Goal: Contribute content: Add original content to the website for others to see

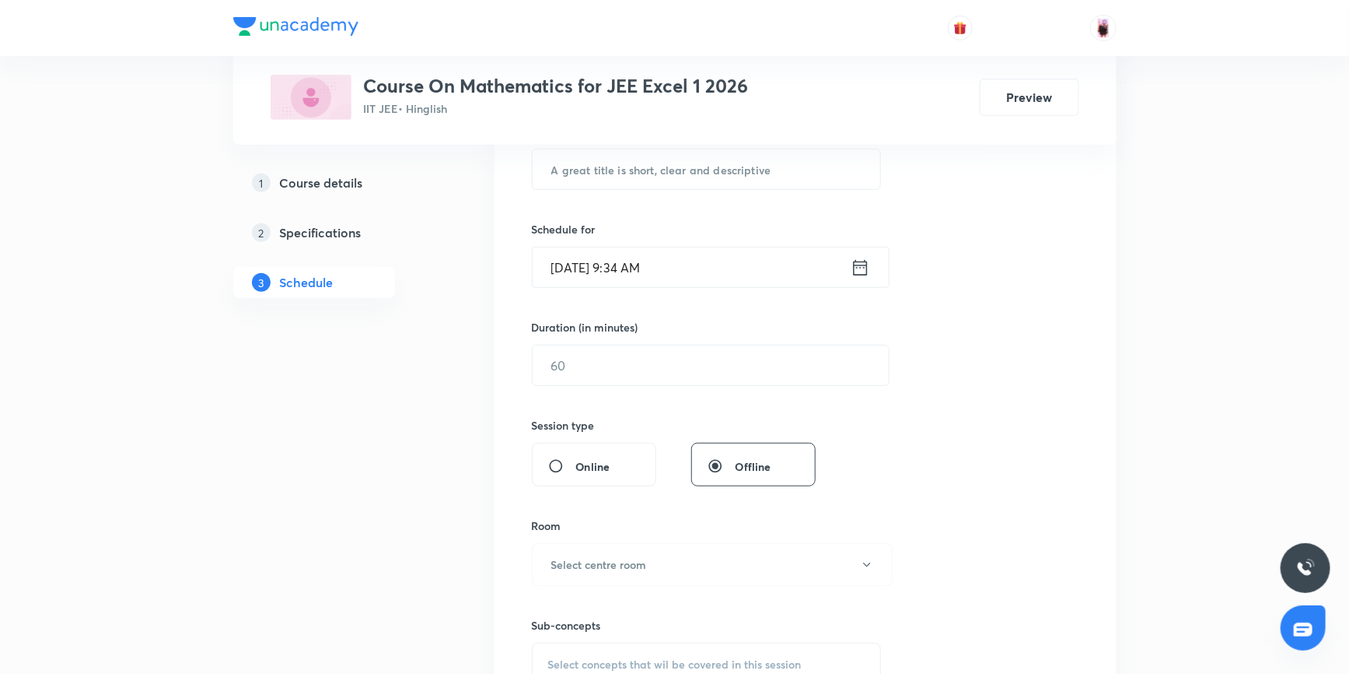
scroll to position [35, 0]
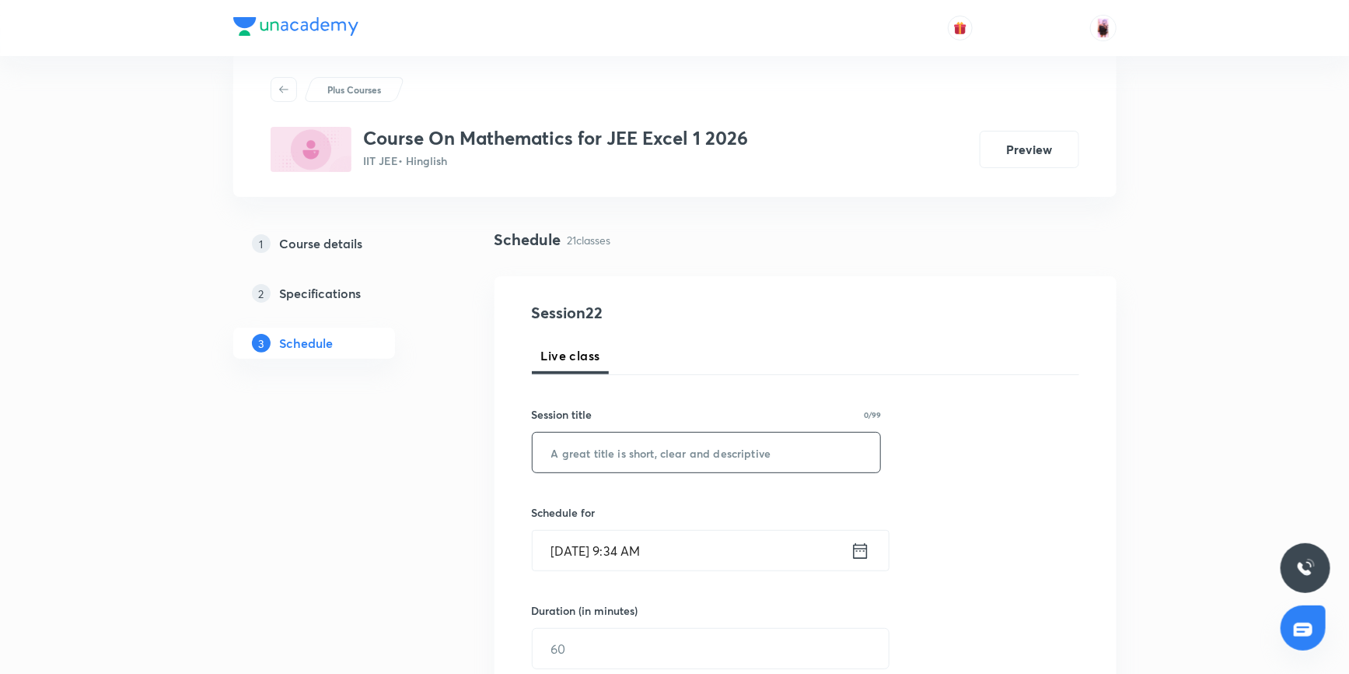
click at [580, 450] on input "text" at bounding box center [707, 452] width 348 height 40
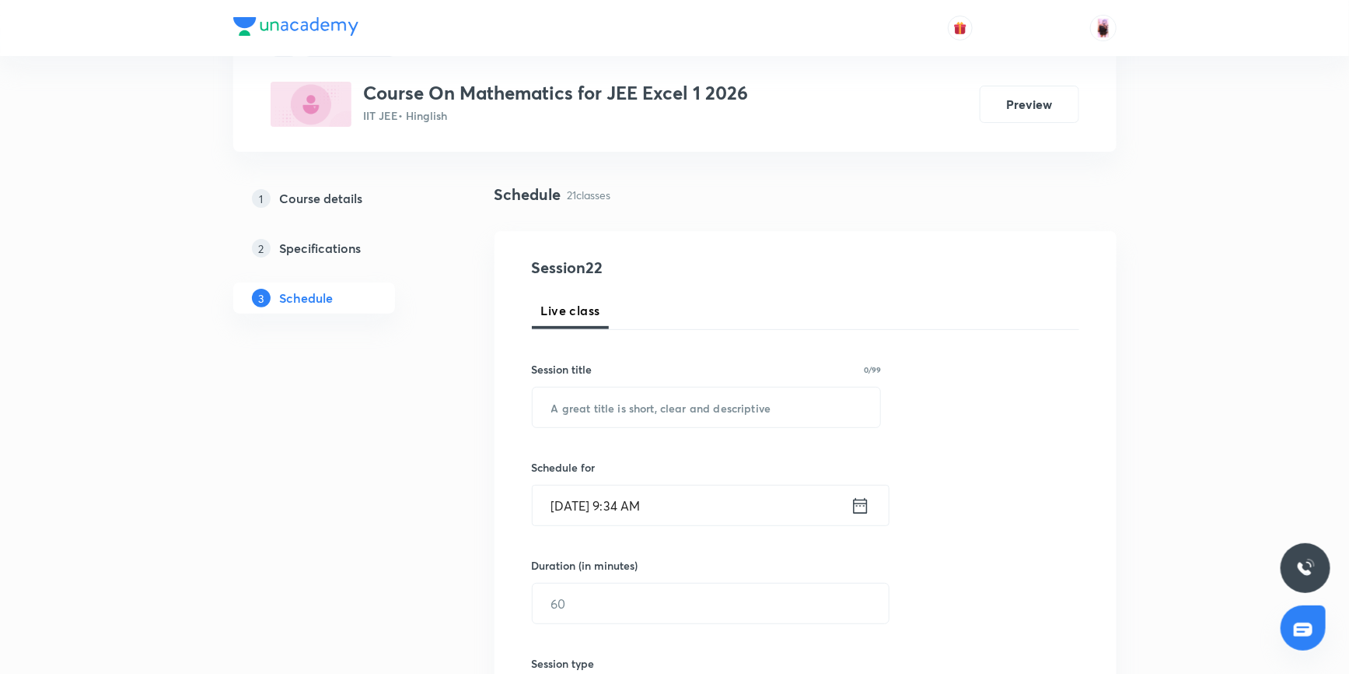
scroll to position [106, 0]
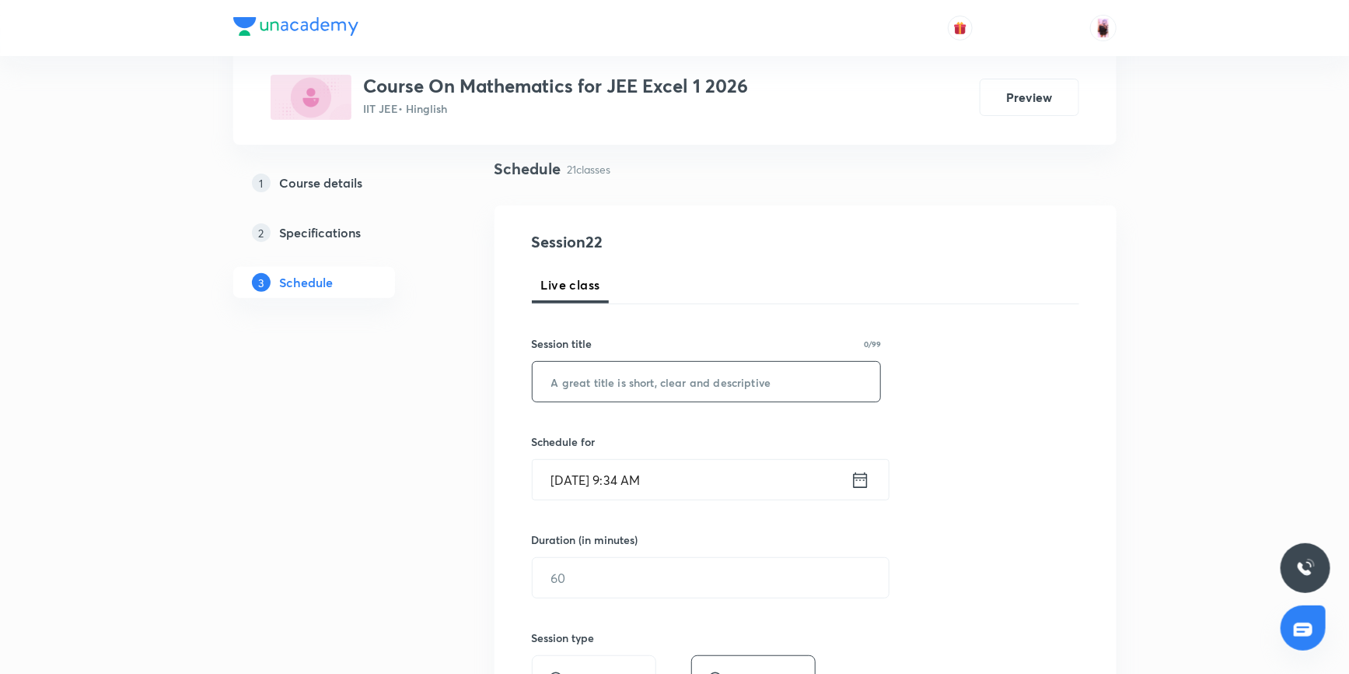
click at [649, 380] on input "text" at bounding box center [707, 382] width 348 height 40
click at [562, 380] on input "maxima" at bounding box center [707, 382] width 348 height 40
click at [615, 380] on input "Maxima" at bounding box center [707, 382] width 348 height 40
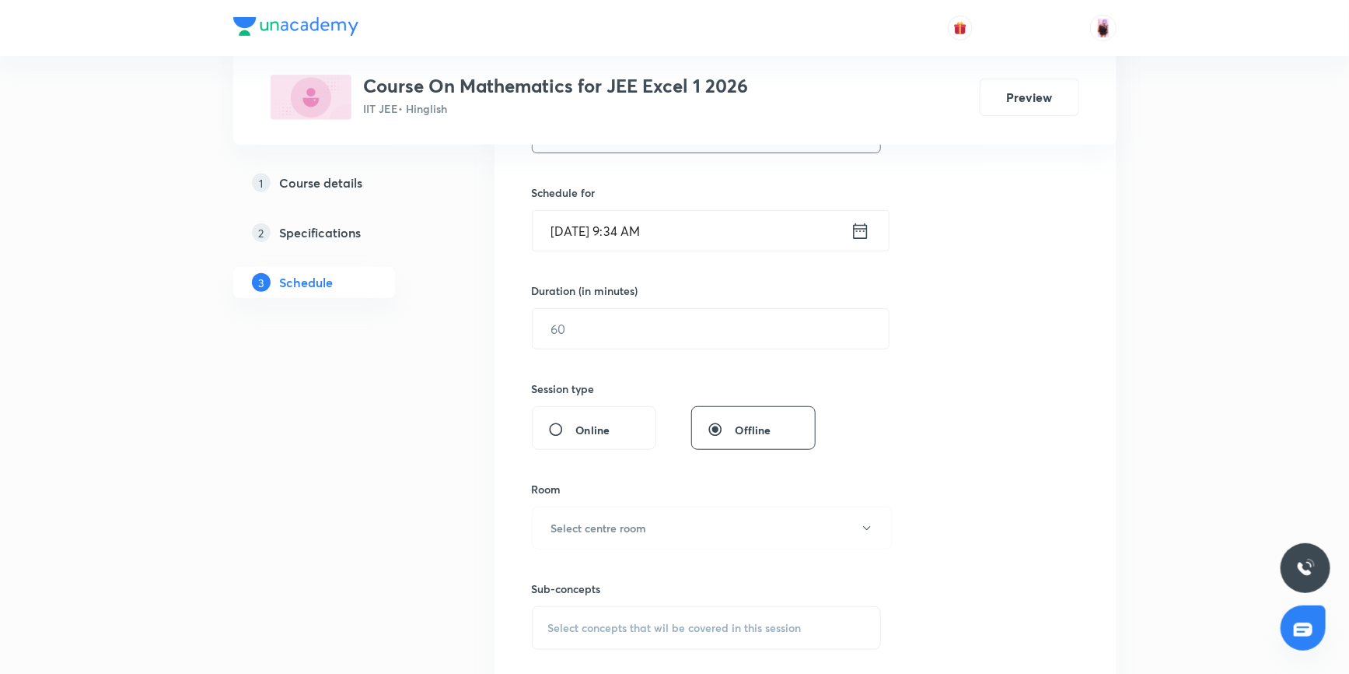
scroll to position [177, 0]
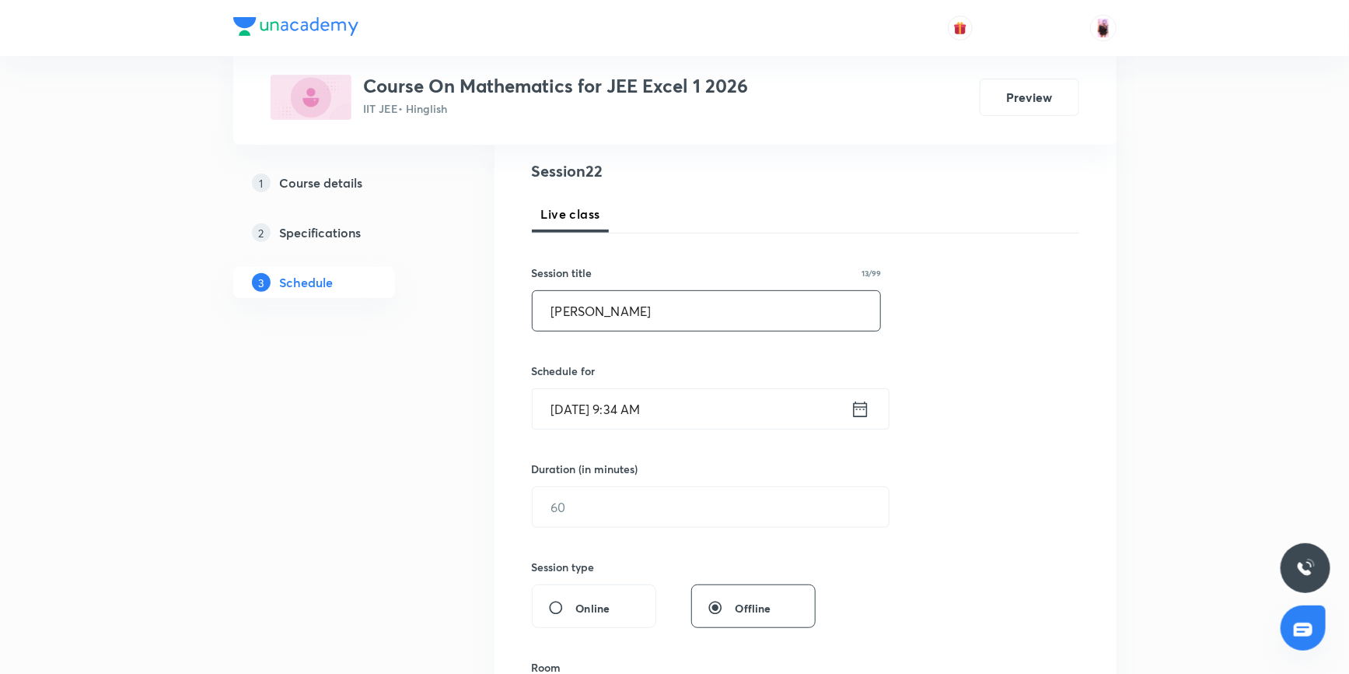
type input "Maxima Minima"
click at [861, 404] on icon at bounding box center [860, 409] width 19 height 22
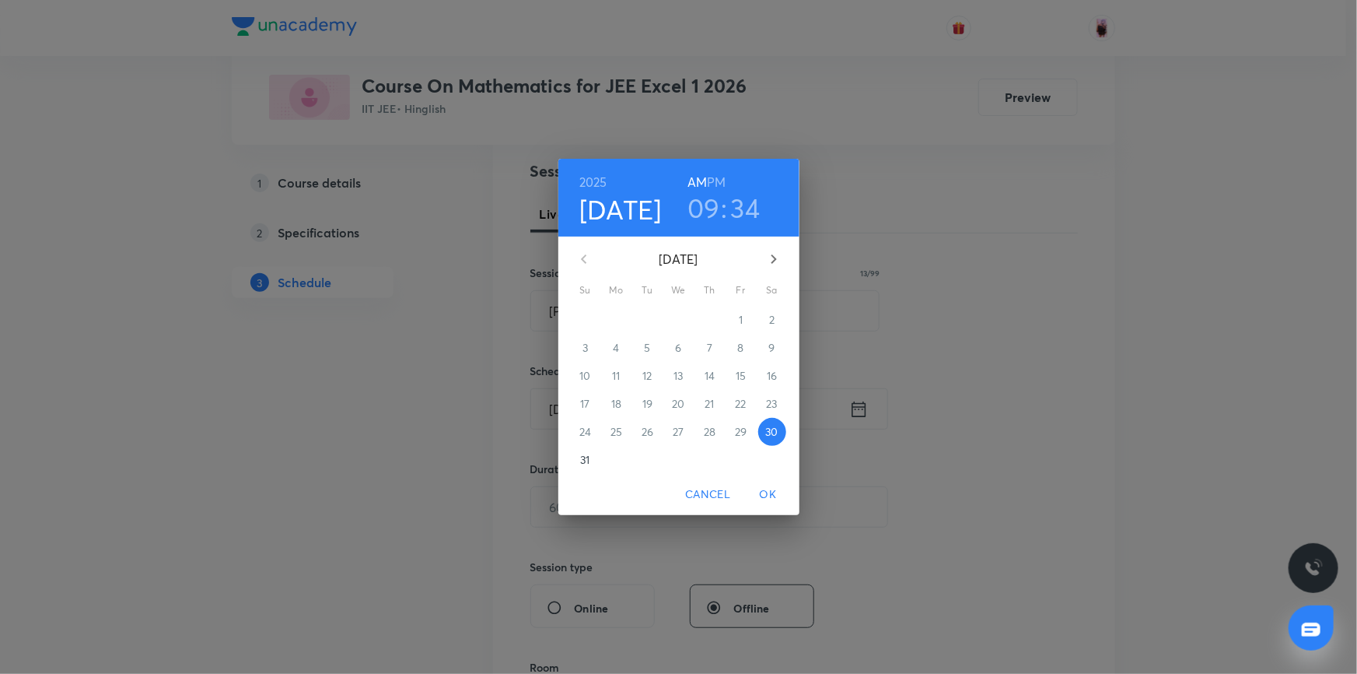
click at [707, 210] on h3 "09" at bounding box center [704, 207] width 33 height 33
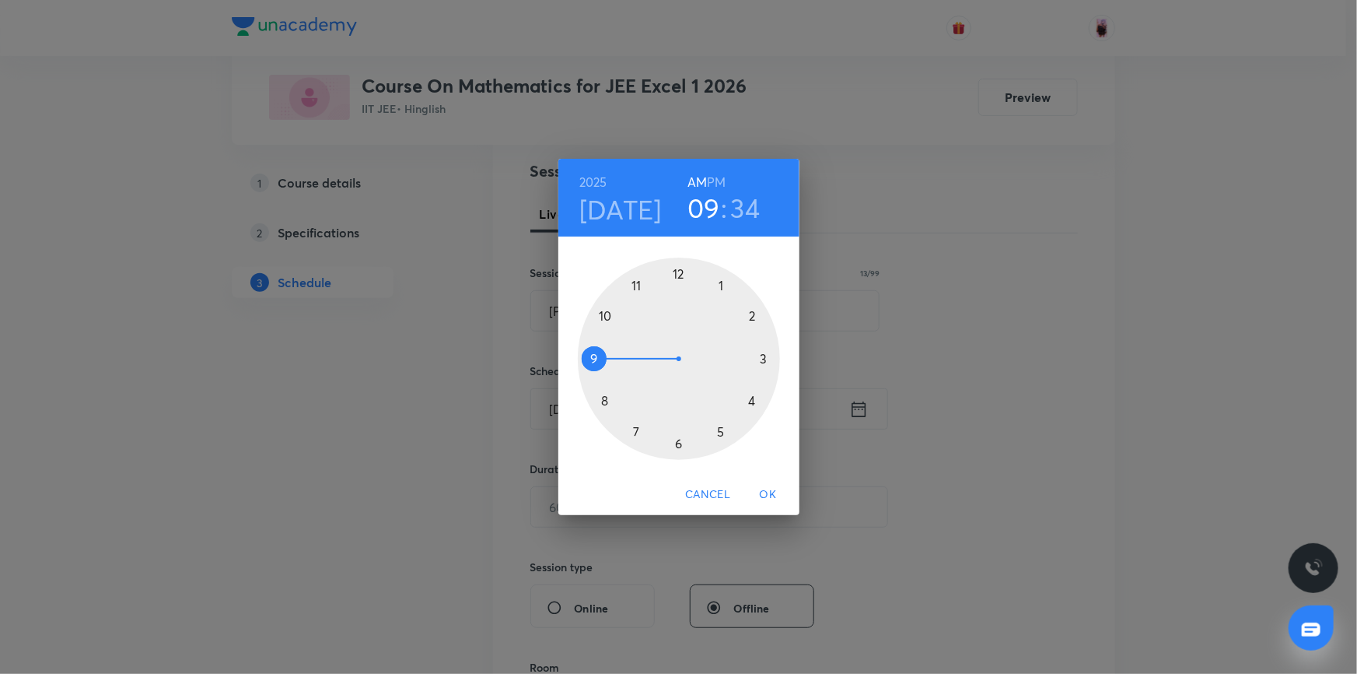
click at [748, 208] on h3 "34" at bounding box center [746, 207] width 30 height 33
drag, startPoint x: 642, startPoint y: 436, endPoint x: 609, endPoint y: 358, distance: 84.4
click at [609, 358] on div at bounding box center [679, 358] width 202 height 202
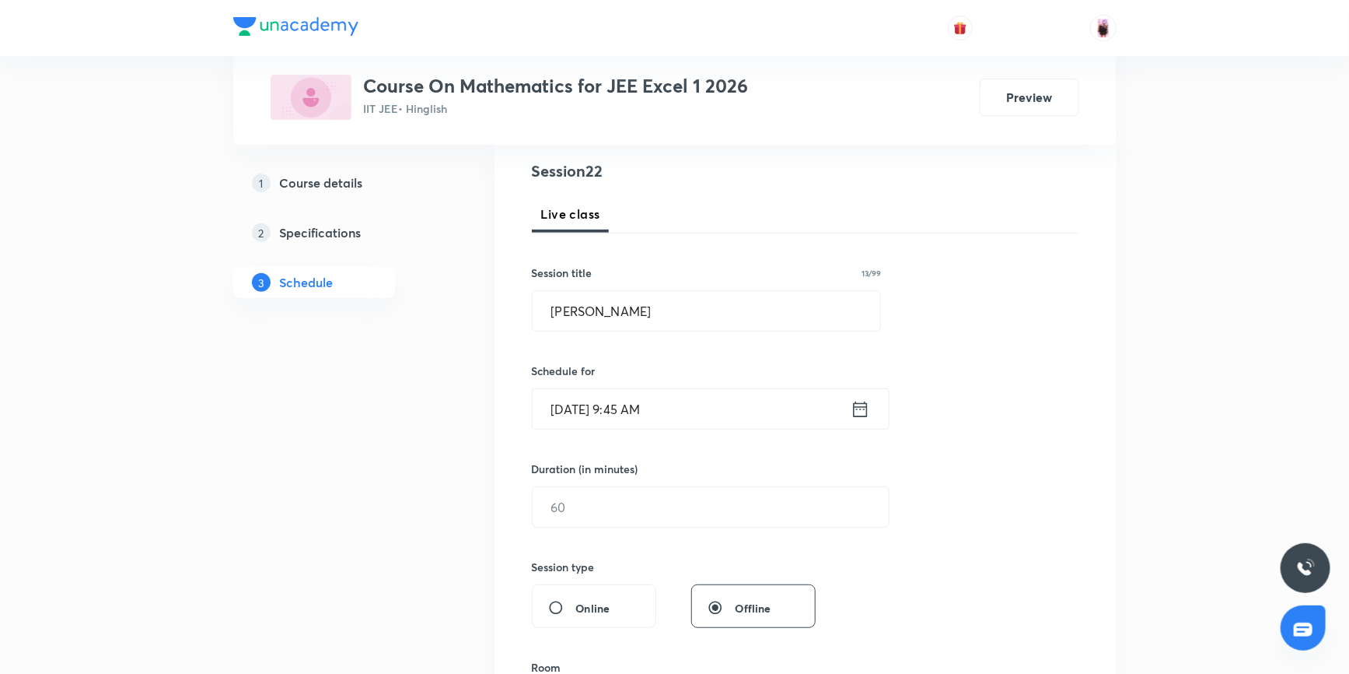
click at [963, 278] on div "Session 22 Live class Session title 13/99 Maxima Minima ​ Schedule for Aug 30, …" at bounding box center [806, 524] width 548 height 730
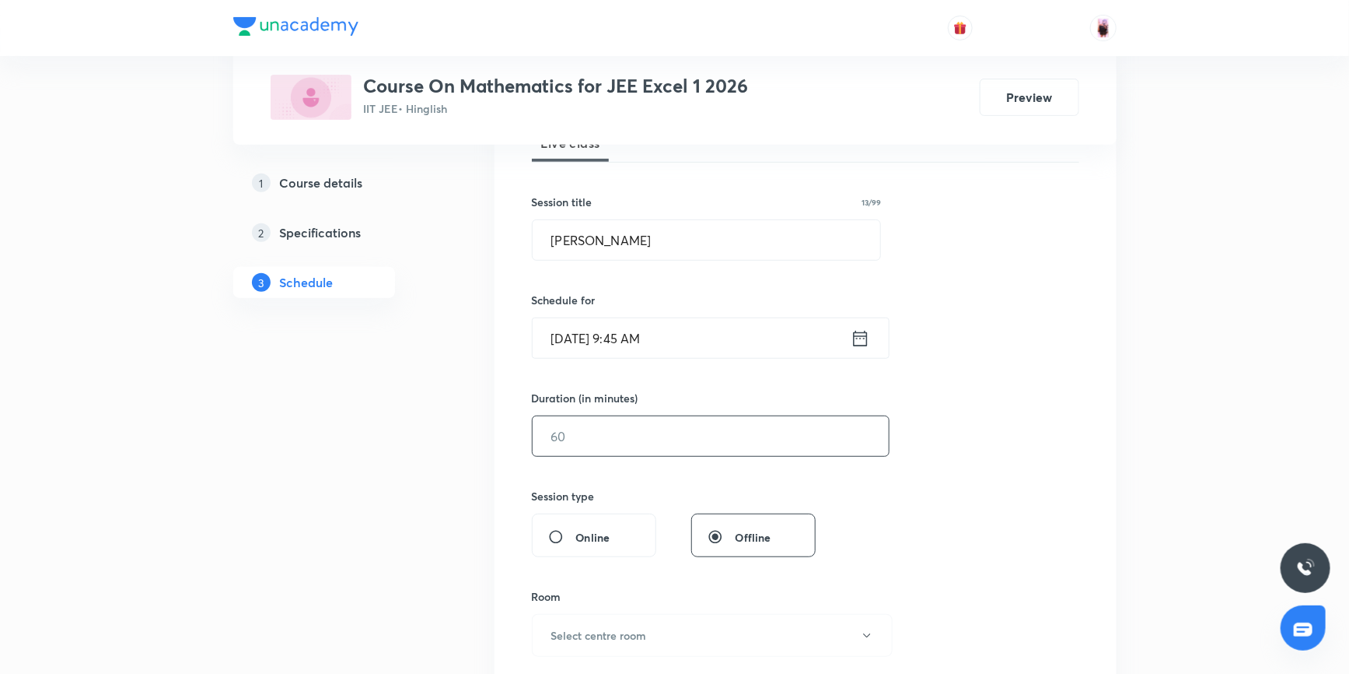
click at [655, 443] on input "text" at bounding box center [711, 436] width 356 height 40
type input "105"
click at [928, 415] on div "Session 22 Live class Session title 13/99 Maxima Minima ​ Schedule for Aug 30, …" at bounding box center [806, 454] width 548 height 730
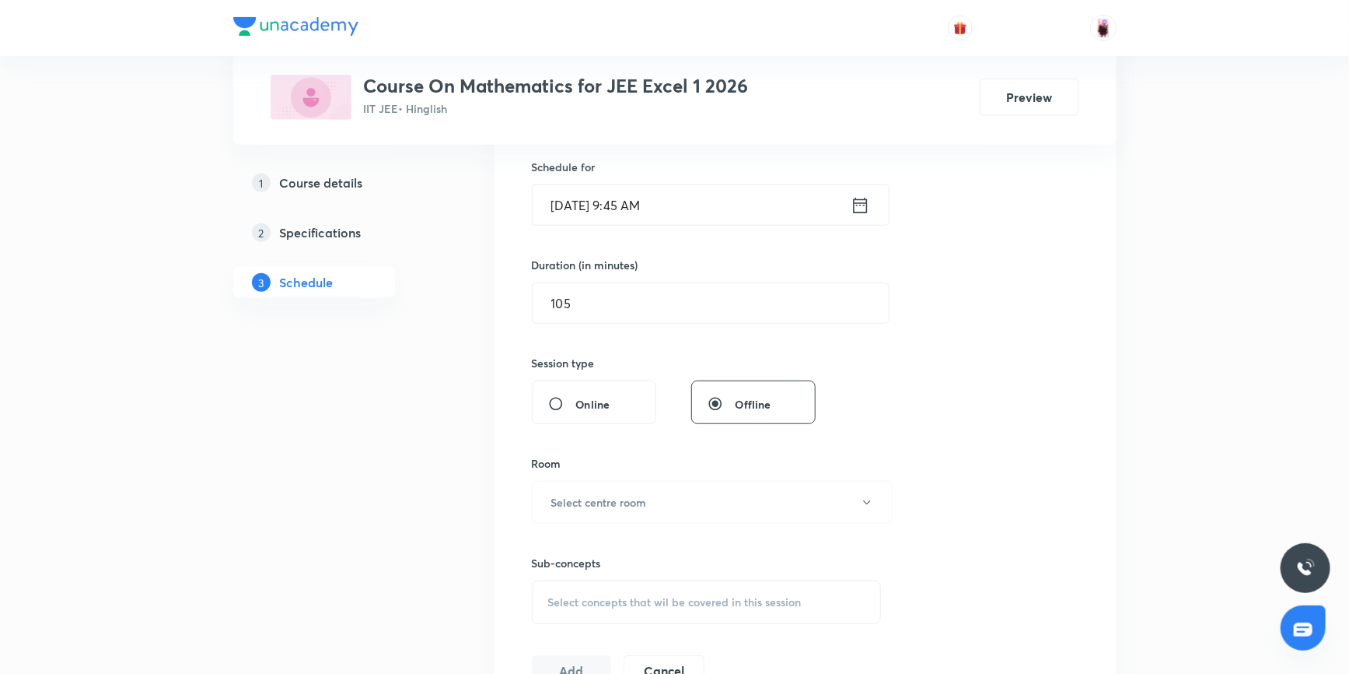
scroll to position [459, 0]
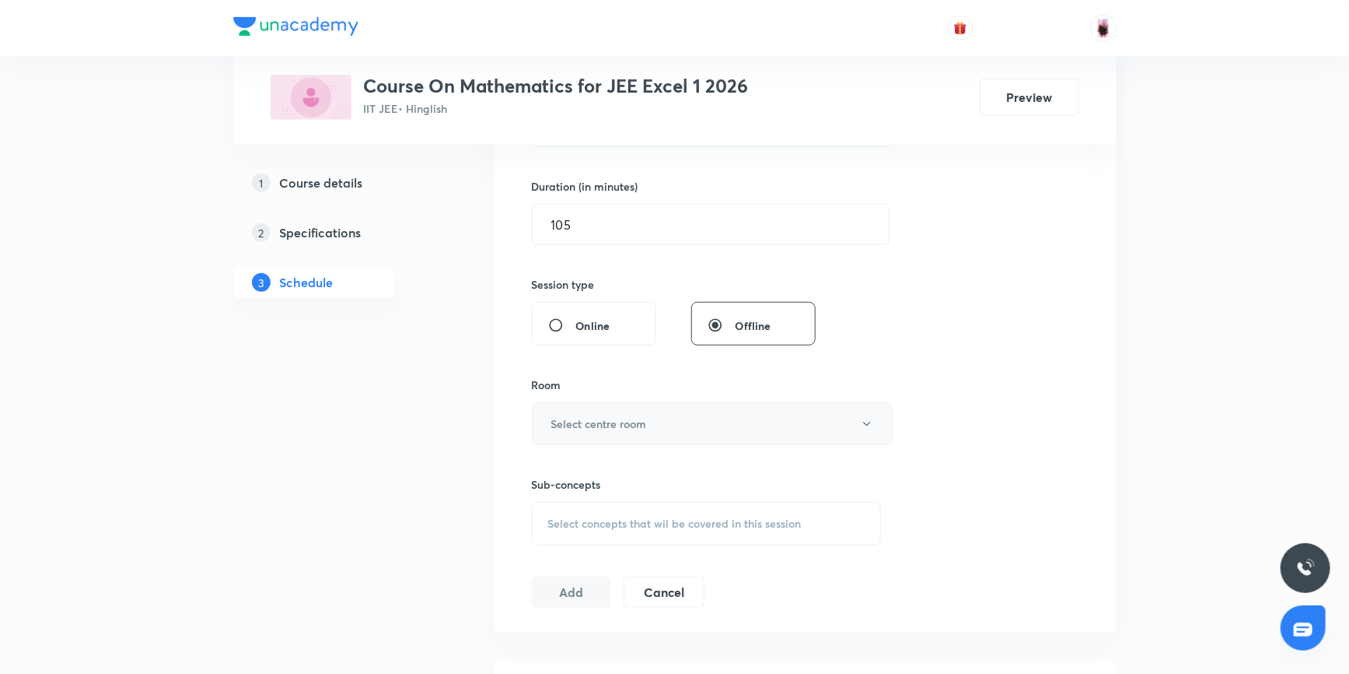
click at [853, 424] on button "Select centre room" at bounding box center [712, 423] width 361 height 43
click at [546, 498] on span "102" at bounding box center [711, 501] width 341 height 16
click at [615, 524] on span "Select concepts that wil be covered in this session" at bounding box center [675, 523] width 254 height 12
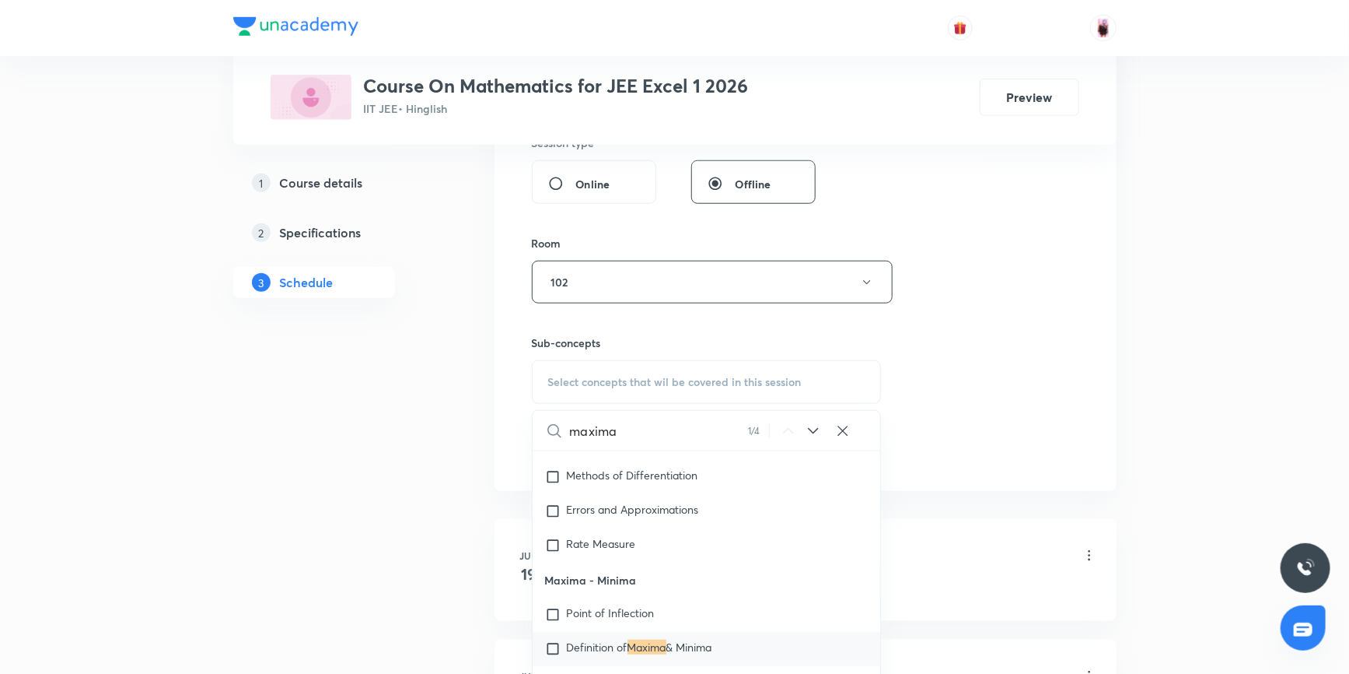
scroll to position [12390, 0]
type input "maxima"
click at [555, 586] on input "checkbox" at bounding box center [556, 578] width 22 height 16
checkbox input "true"
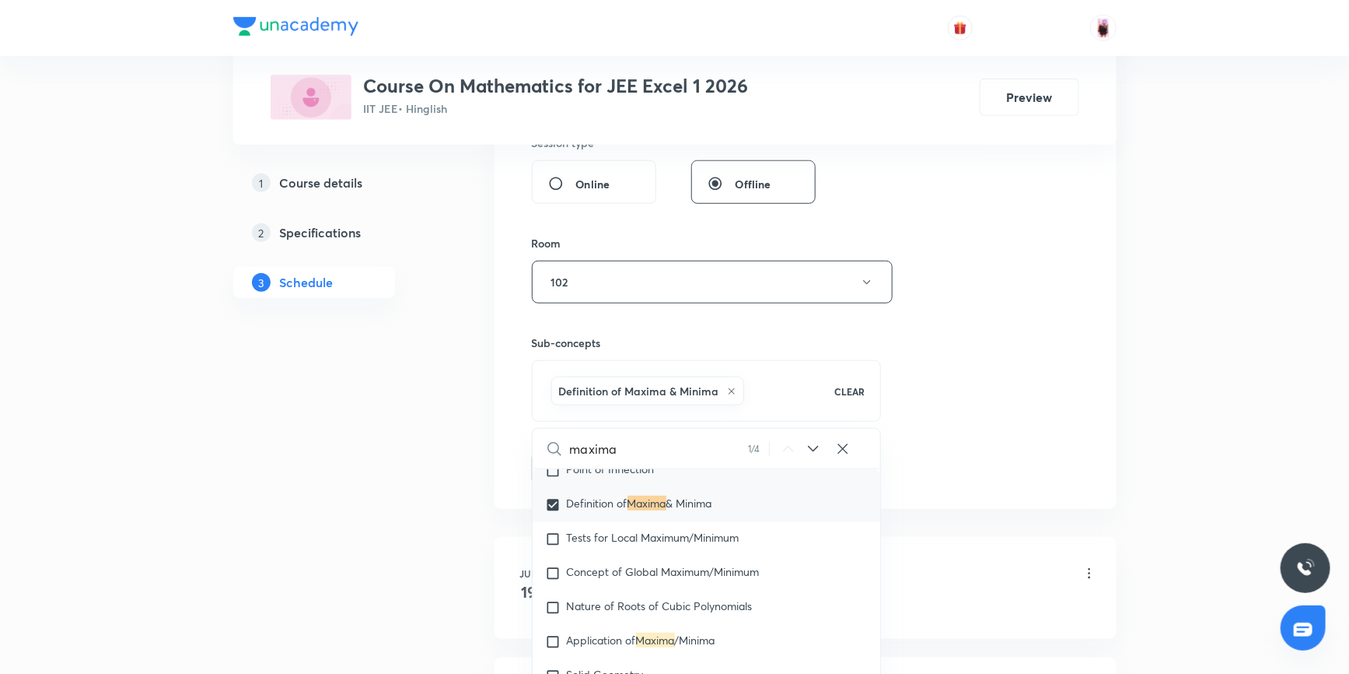
scroll to position [12530, 0]
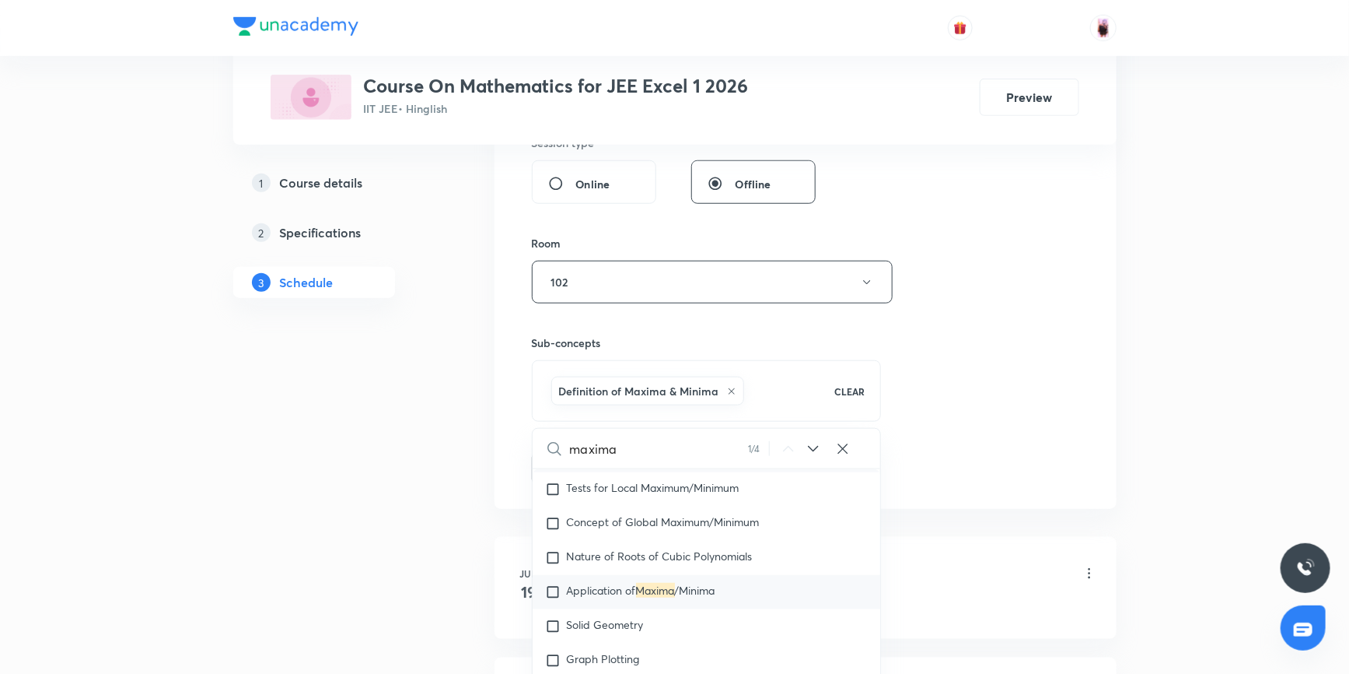
click at [558, 592] on input "checkbox" at bounding box center [556, 592] width 22 height 16
checkbox input "true"
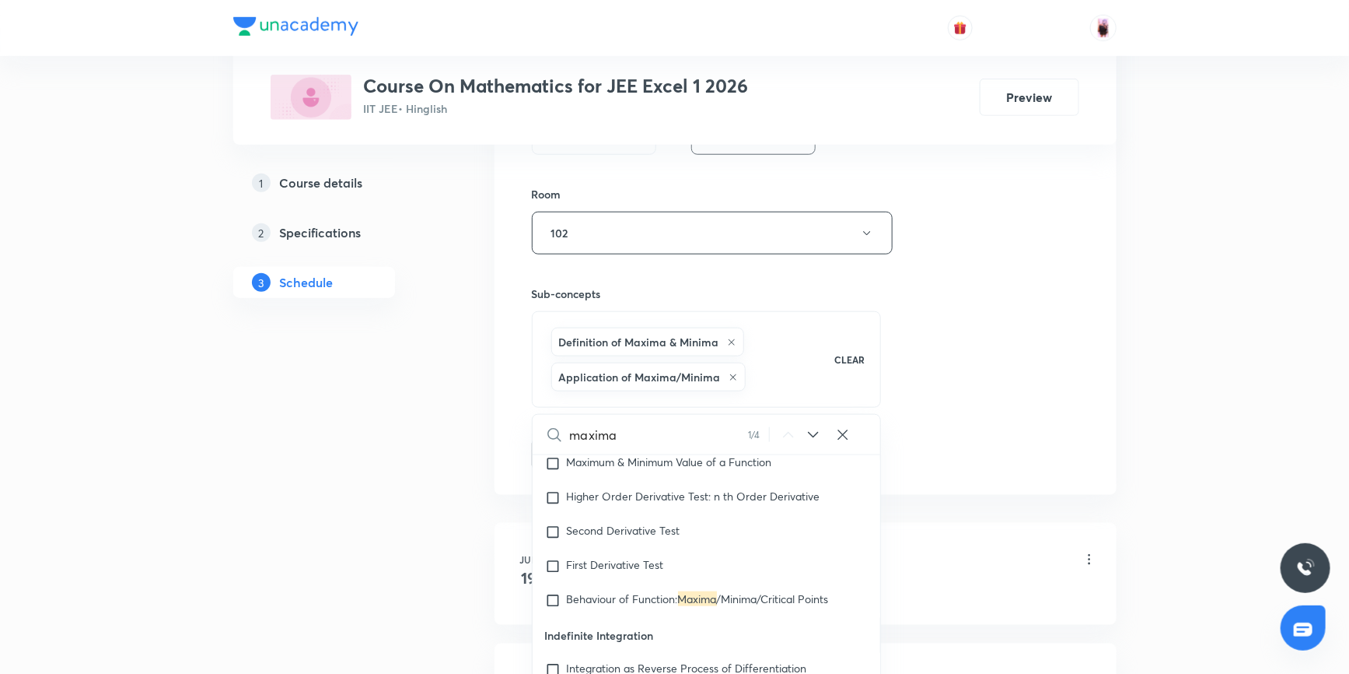
scroll to position [671, 0]
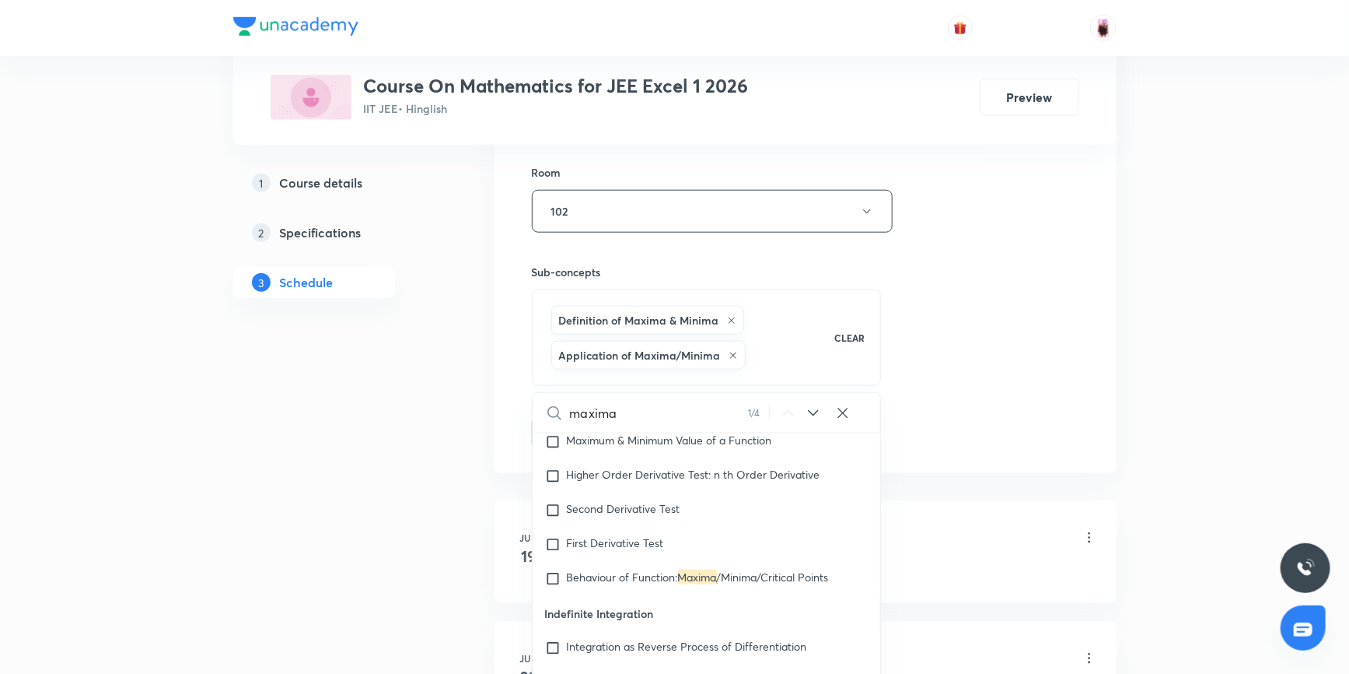
click at [967, 420] on div "Session 22 Live class Session title 13/99 Maxima Minima ​ Schedule for Aug 30, …" at bounding box center [806, 56] width 548 height 783
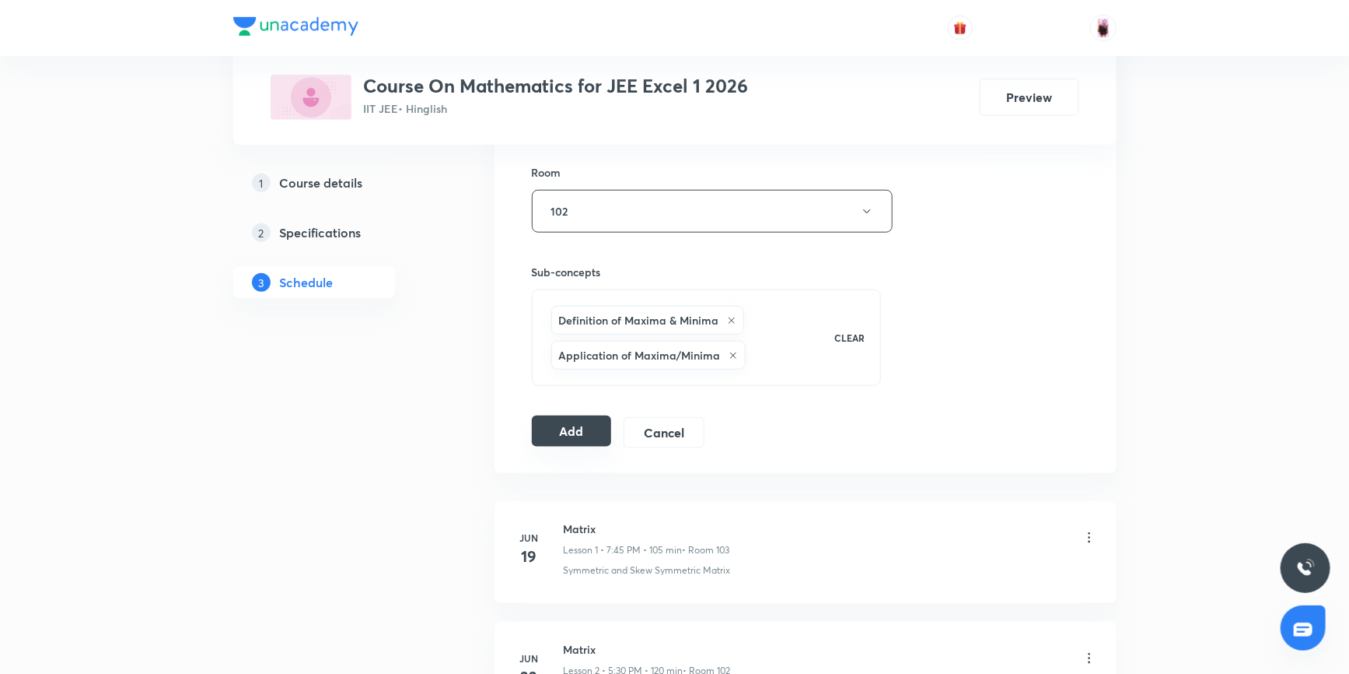
click at [576, 429] on button "Add" at bounding box center [572, 430] width 80 height 31
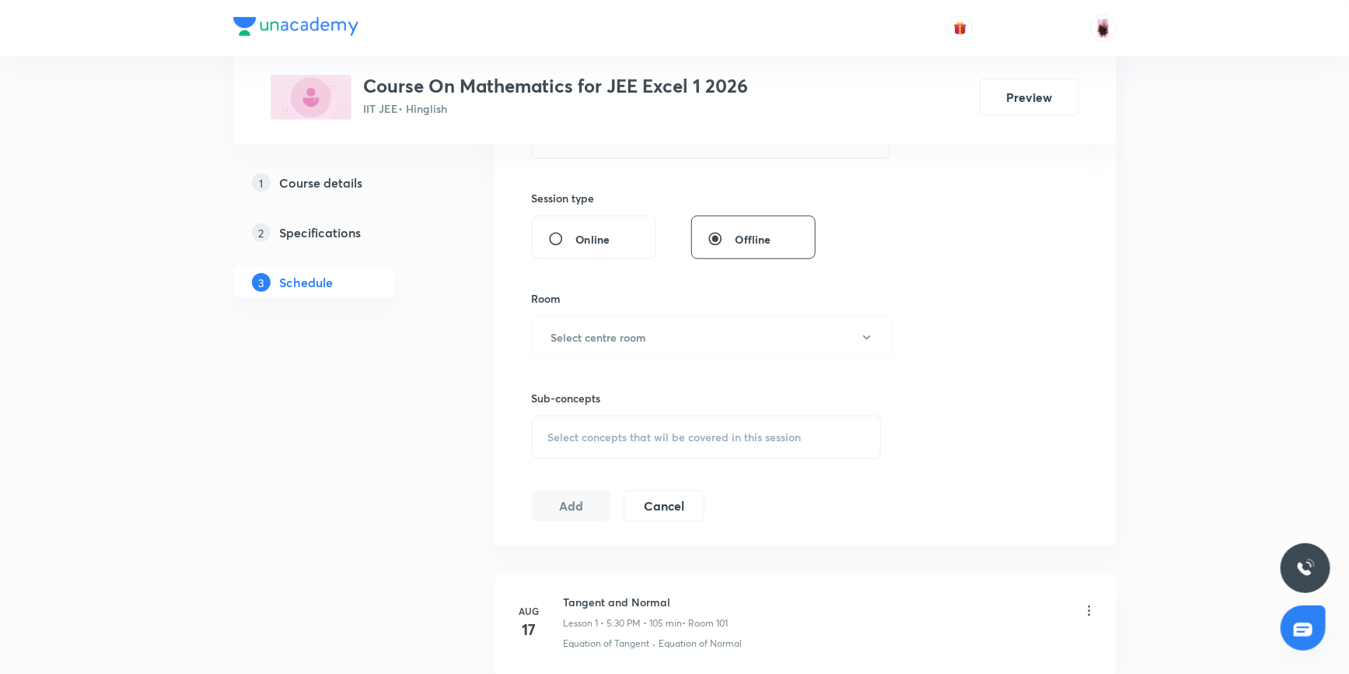
scroll to position [339, 0]
